Goal: Information Seeking & Learning: Learn about a topic

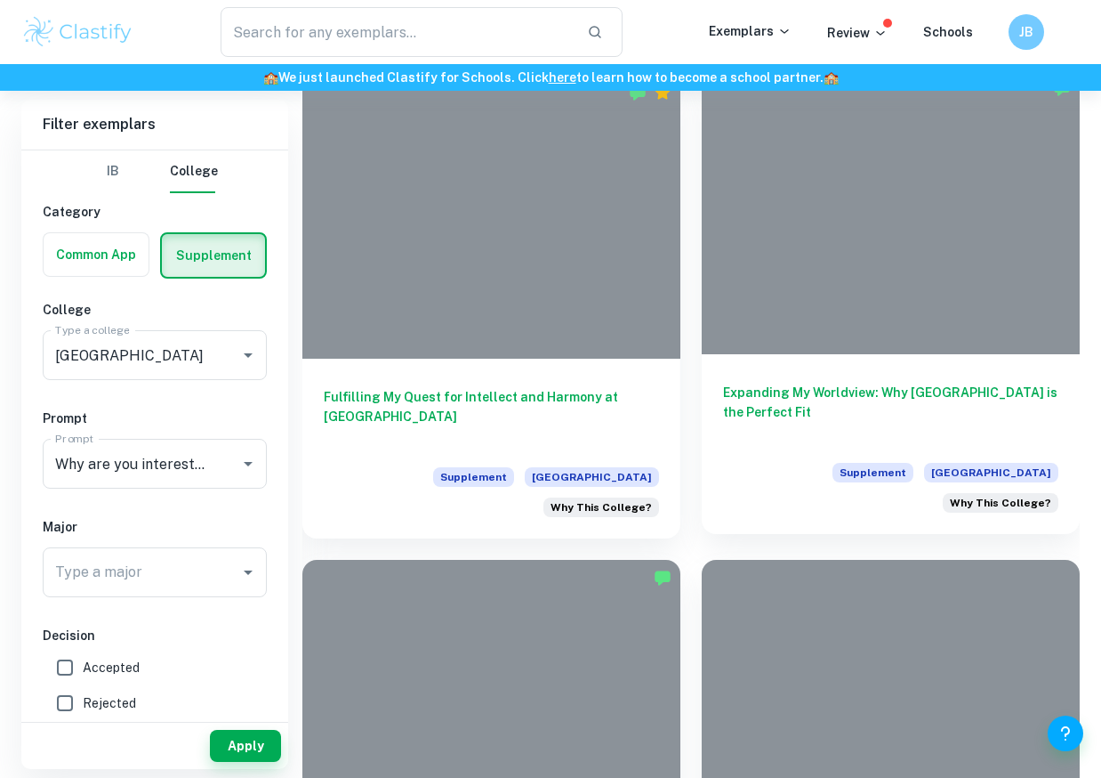
scroll to position [457, 0]
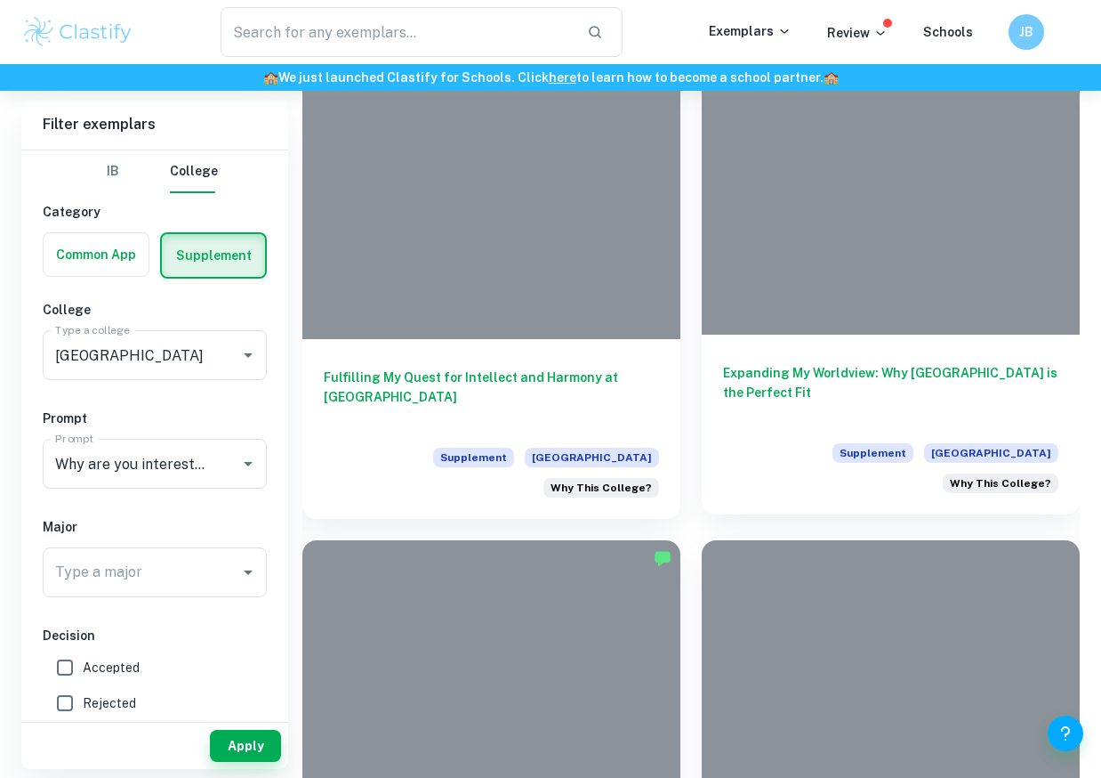
click at [873, 306] on div at bounding box center [891, 193] width 378 height 284
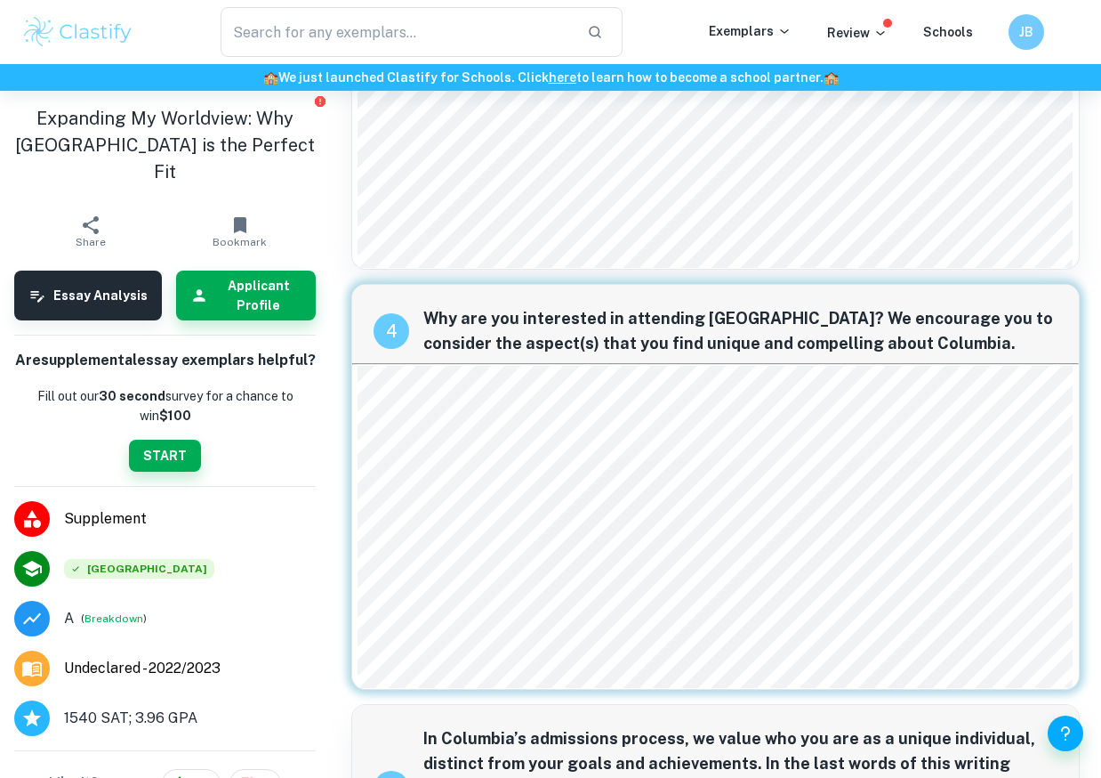
scroll to position [1091, 0]
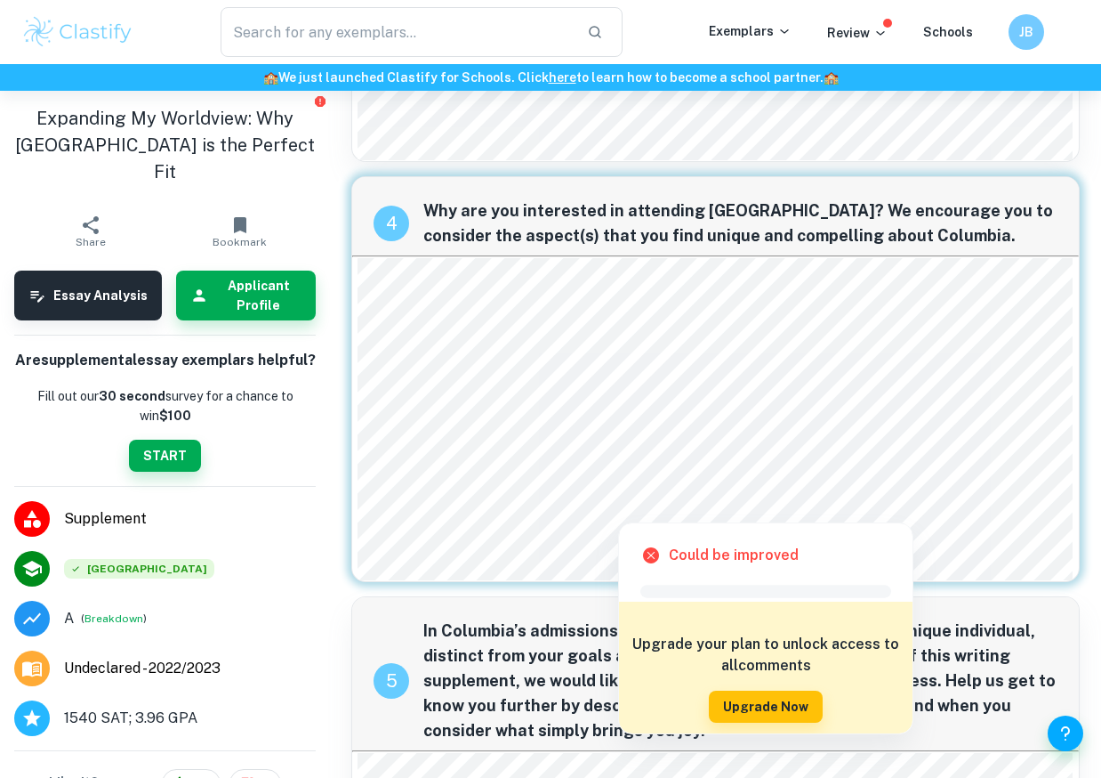
click at [327, 521] on li "Supplement" at bounding box center [165, 519] width 330 height 50
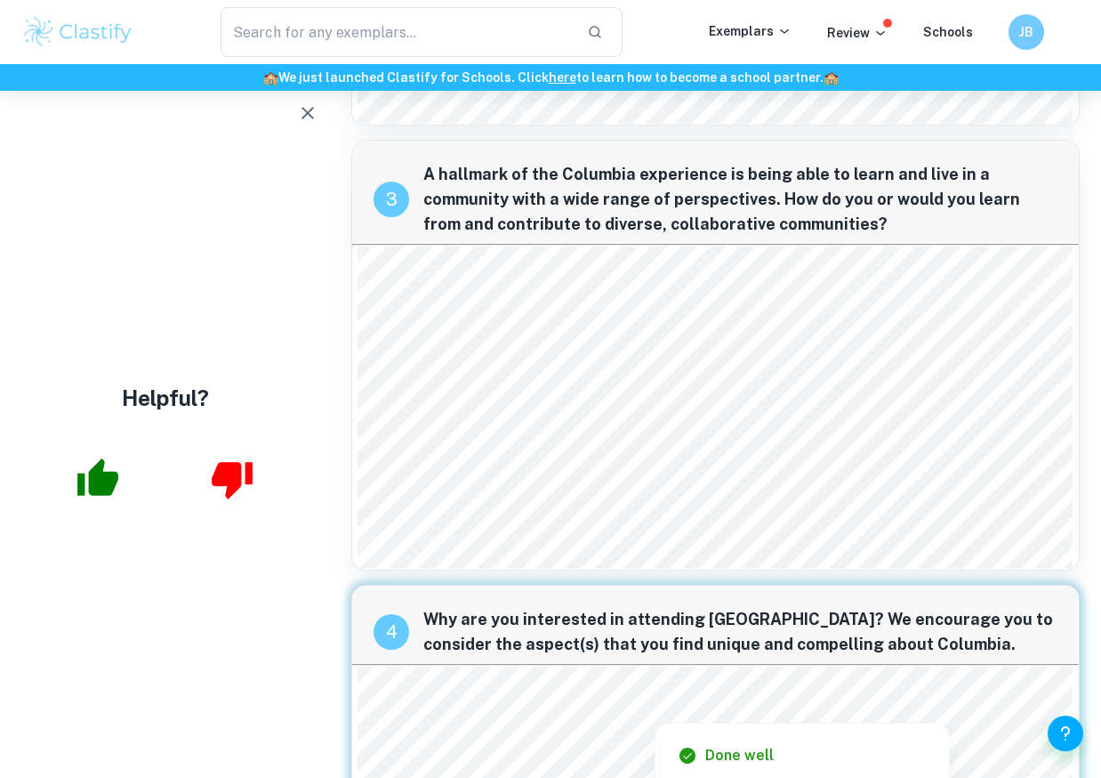
scroll to position [630, 0]
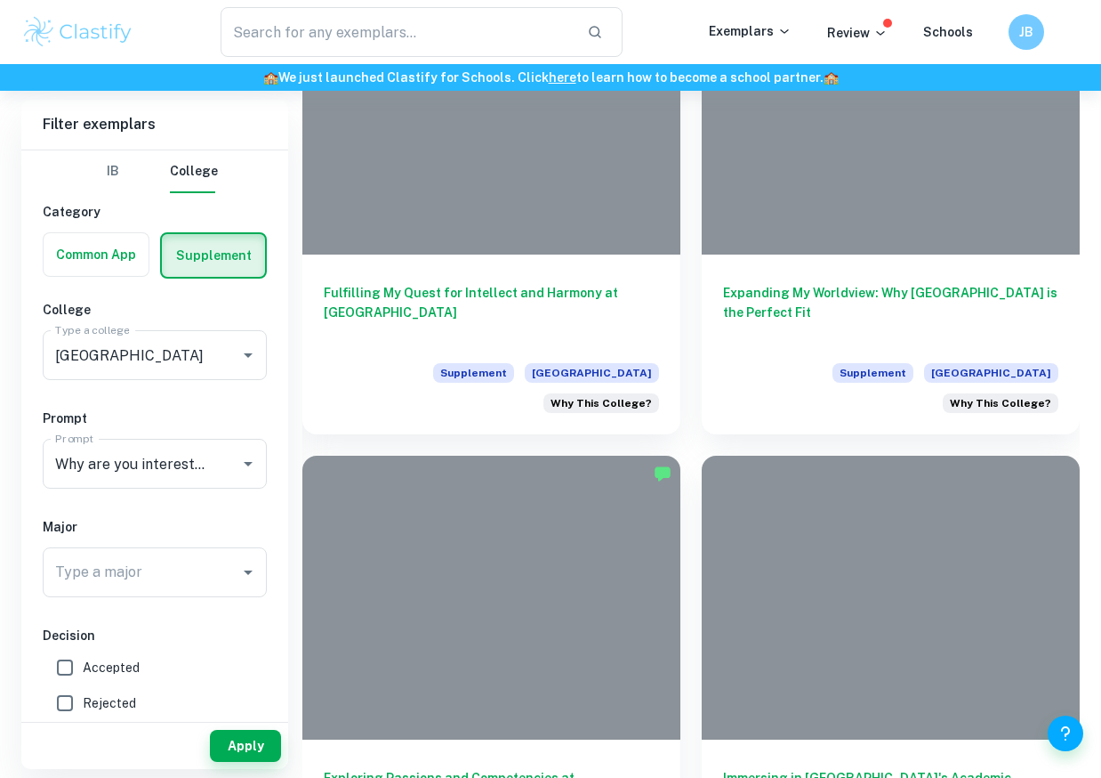
scroll to position [791, 0]
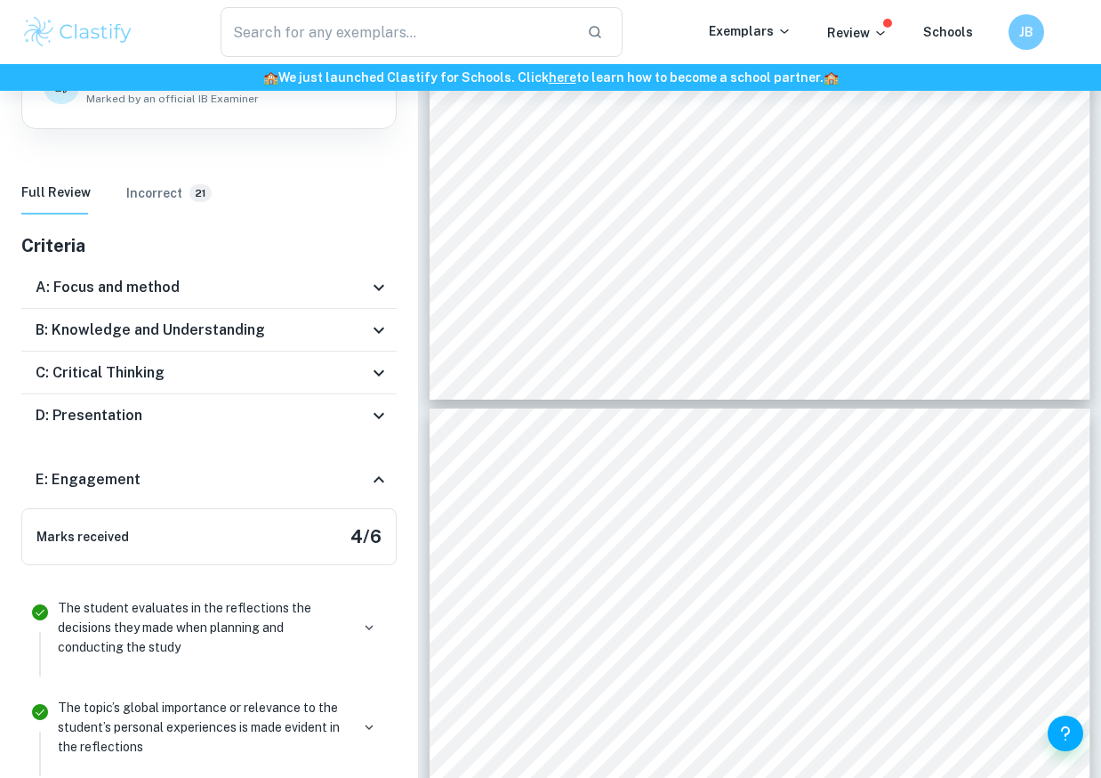
scroll to position [1507, 0]
